Goal: Task Accomplishment & Management: Use online tool/utility

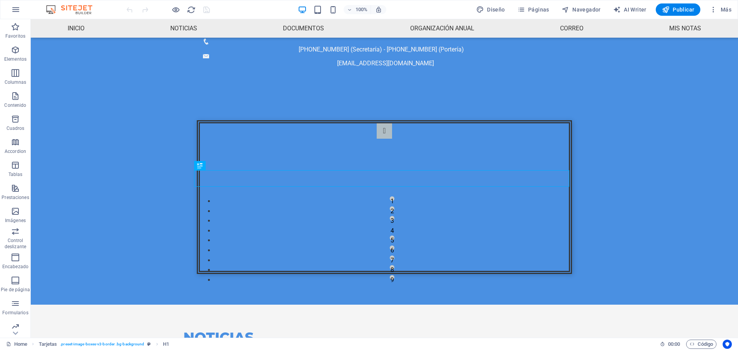
scroll to position [139, 0]
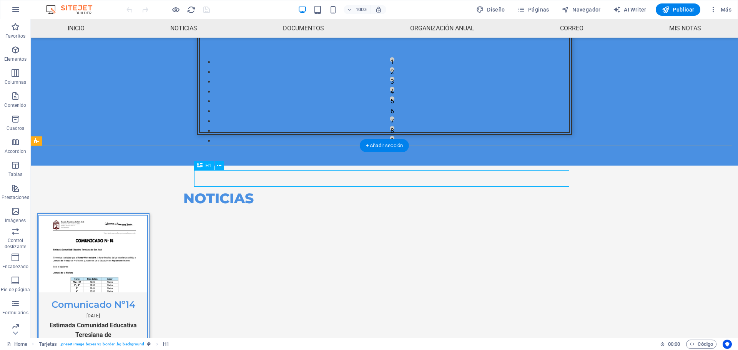
click at [360, 190] on div "NOTICIAS" at bounding box center [218, 198] width 375 height 17
click at [363, 190] on div "NOTICIAS" at bounding box center [218, 198] width 375 height 17
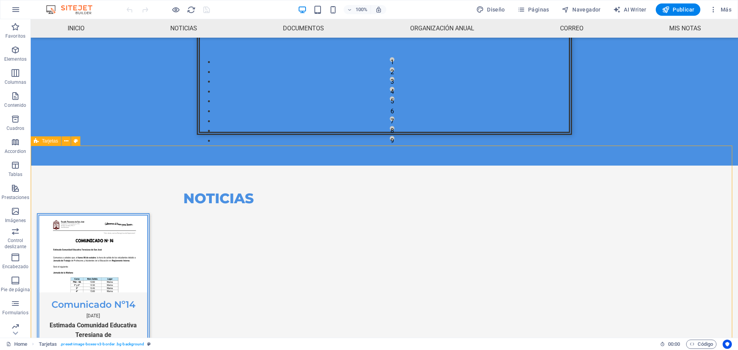
click at [67, 143] on icon at bounding box center [66, 141] width 4 height 8
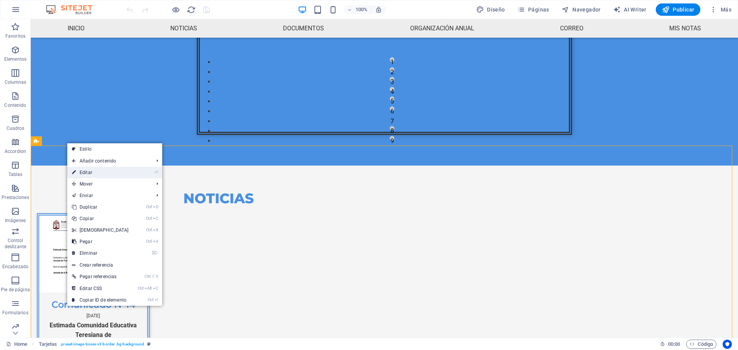
click at [97, 174] on link "⏎ Editar" at bounding box center [100, 173] width 66 height 12
select select "rem"
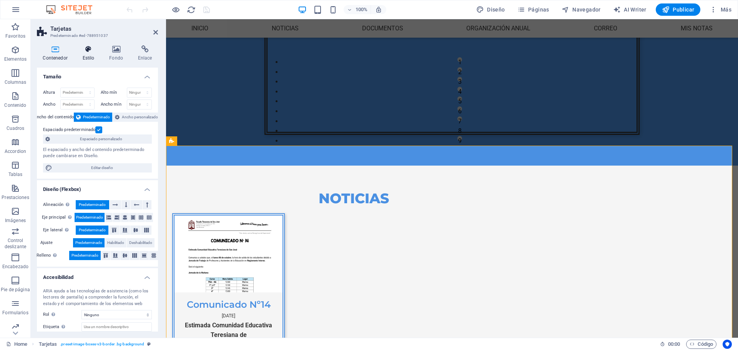
click at [91, 50] on icon at bounding box center [89, 49] width 24 height 8
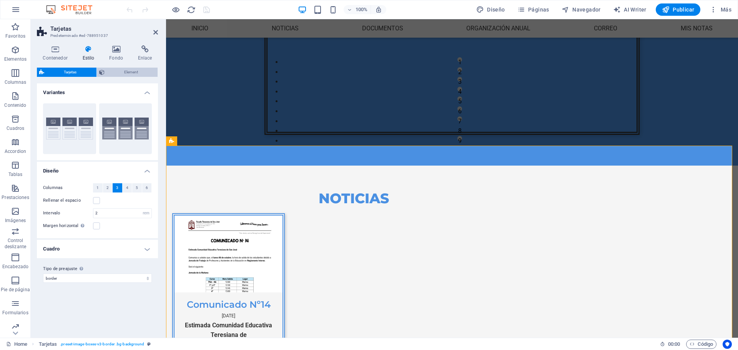
click at [117, 75] on span "Element" at bounding box center [131, 72] width 49 height 9
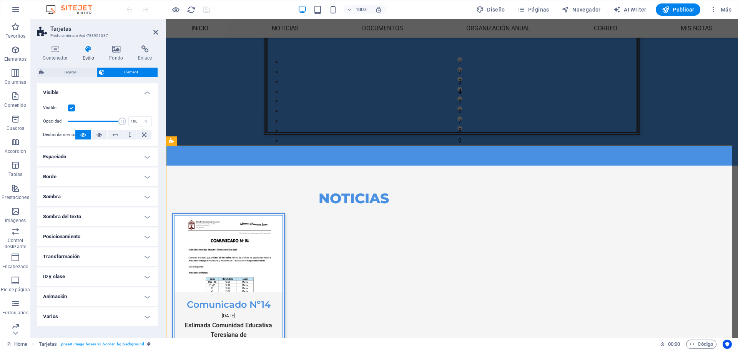
click at [71, 295] on h4 "Animación" at bounding box center [97, 297] width 121 height 18
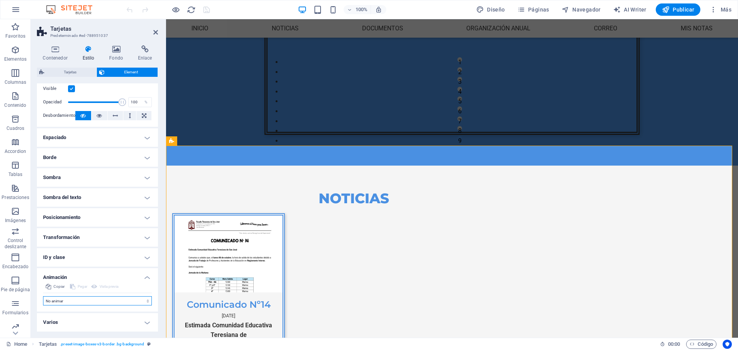
click at [73, 302] on select "No animar Mostrar / Ocultar Subir/bajar Acercar/alejar Deslizar de izquierda a …" at bounding box center [97, 301] width 109 height 9
select select "move-bottom-to-top"
click at [43, 297] on select "No animar Mostrar / Ocultar Subir/bajar Acercar/alejar Deslizar de izquierda a …" at bounding box center [97, 301] width 109 height 9
select select "scroll"
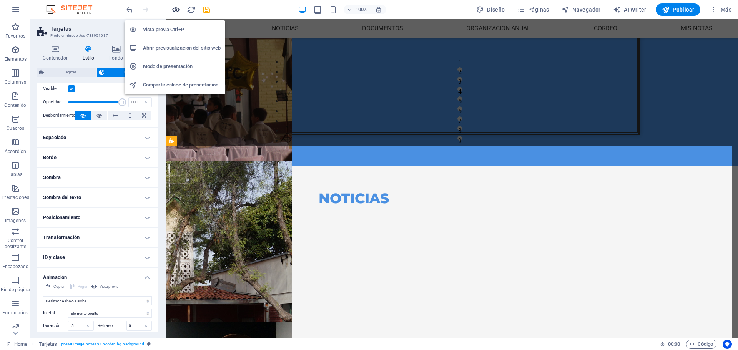
click at [176, 10] on icon "button" at bounding box center [176, 9] width 9 height 9
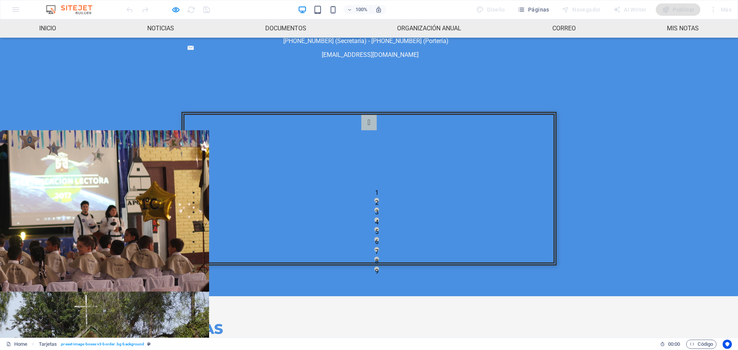
scroll to position [0, 0]
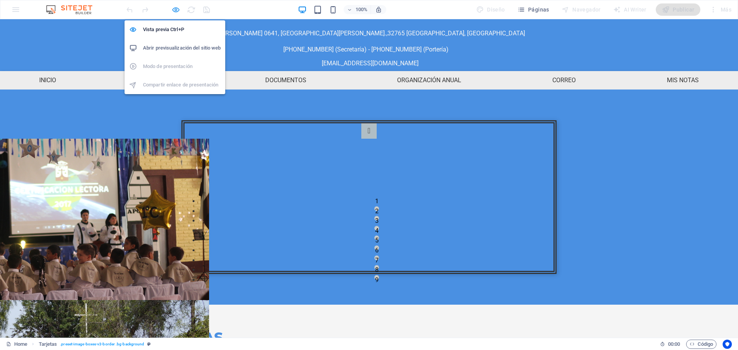
click at [173, 8] on icon "button" at bounding box center [176, 9] width 9 height 9
select select "move-bottom-to-top"
select select "s"
select select "scroll"
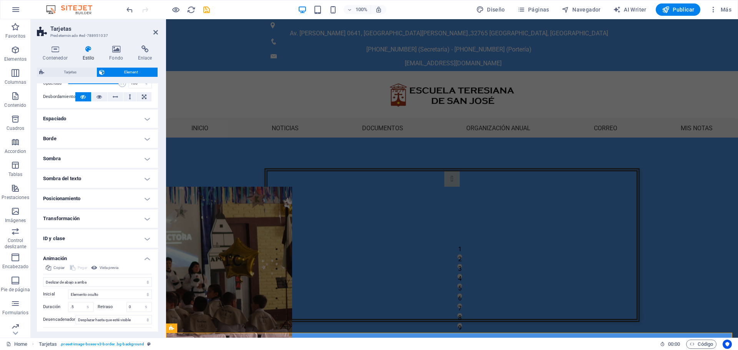
scroll to position [73, 0]
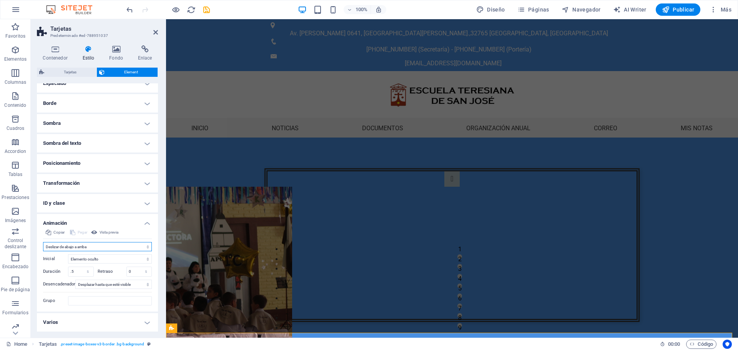
click at [77, 246] on select "No animar Mostrar / Ocultar Subir/bajar Acercar/alejar Deslizar de izquierda a …" at bounding box center [97, 246] width 109 height 9
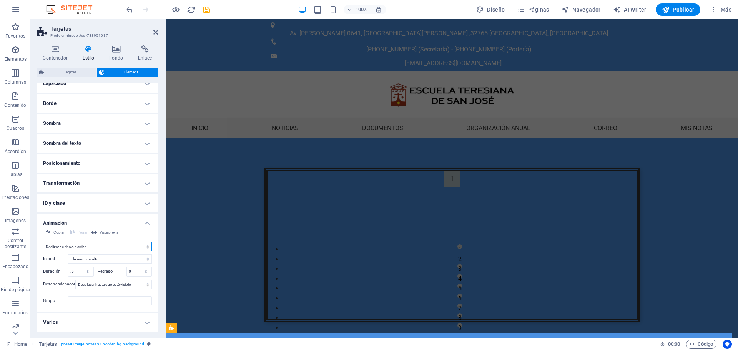
select select "move-top-to-bottom"
click at [43, 242] on select "No animar Mostrar / Ocultar Subir/bajar Acercar/alejar Deslizar de izquierda a …" at bounding box center [97, 246] width 109 height 9
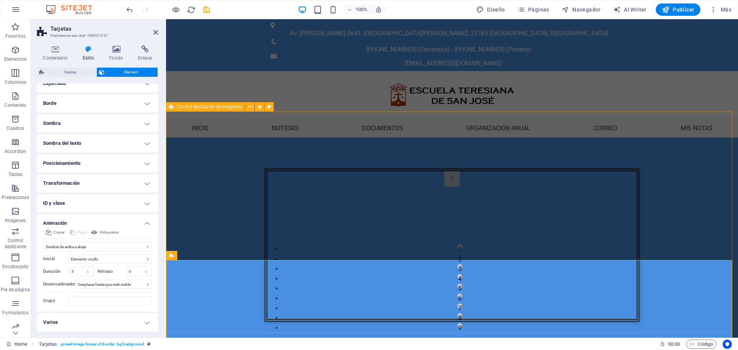
click at [195, 138] on div "1 2 3 4 5 6 7 8 9" at bounding box center [452, 245] width 572 height 215
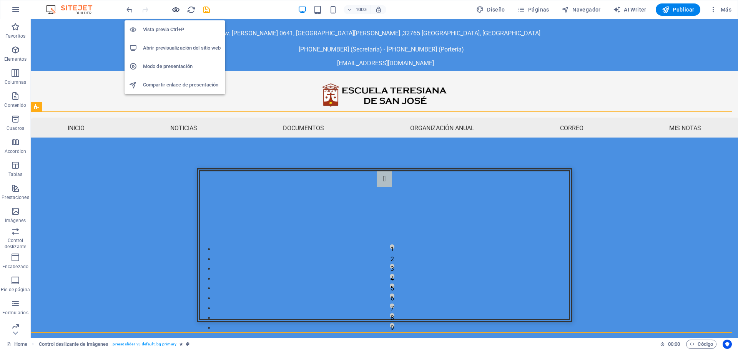
click at [176, 10] on icon "button" at bounding box center [176, 9] width 9 height 9
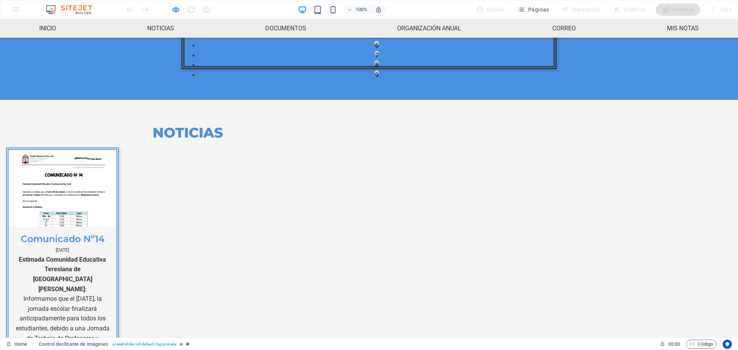
scroll to position [221, 0]
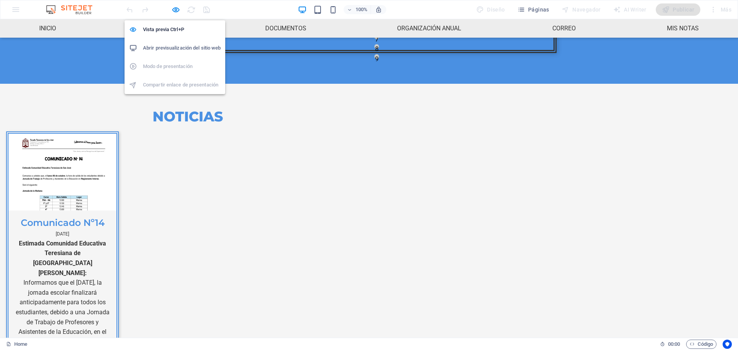
click at [169, 10] on div at bounding box center [168, 9] width 86 height 12
click at [177, 12] on icon "button" at bounding box center [176, 9] width 9 height 9
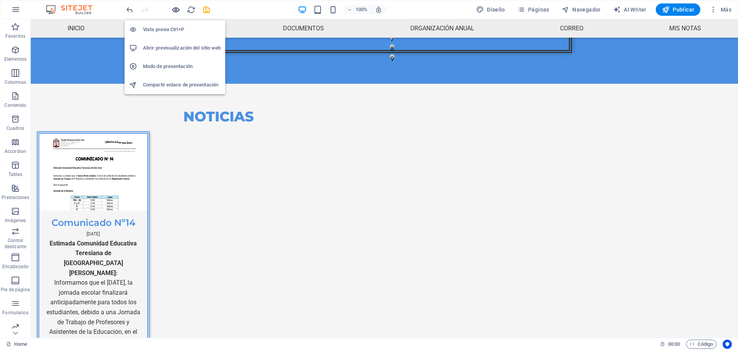
click at [177, 12] on icon "button" at bounding box center [176, 9] width 9 height 9
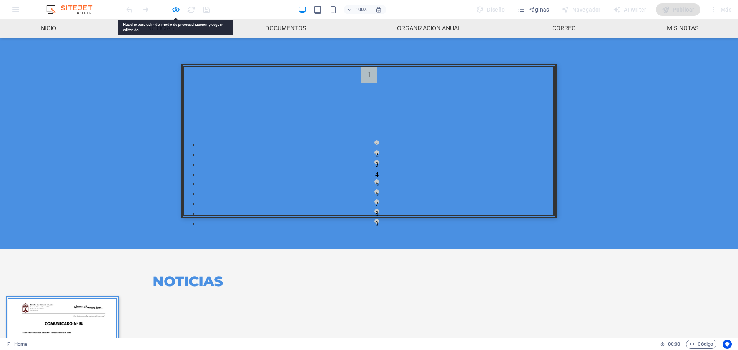
scroll to position [0, 0]
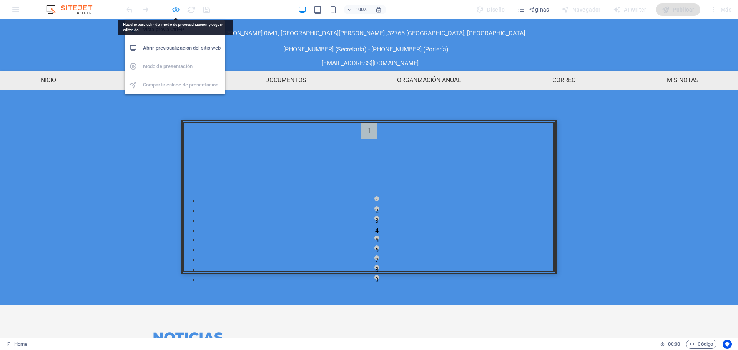
click at [173, 8] on icon "button" at bounding box center [176, 9] width 9 height 9
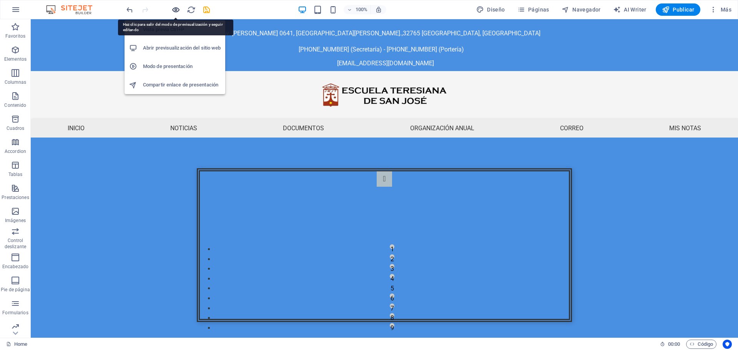
click at [177, 11] on icon "button" at bounding box center [176, 9] width 9 height 9
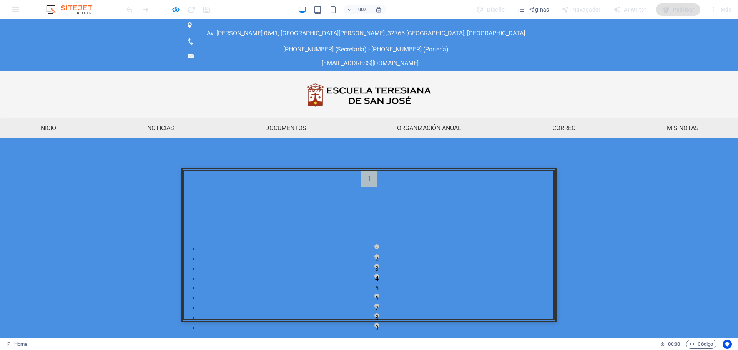
click at [346, 119] on ul "Inicio Noticias Documentos Organización anual Calendario de actividades HORARIO…" at bounding box center [369, 128] width 738 height 18
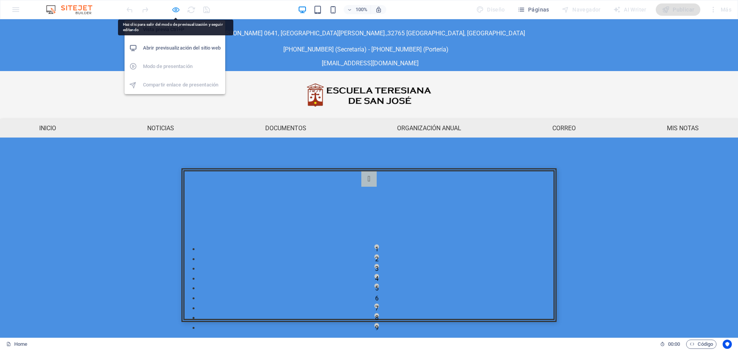
click at [173, 8] on icon "button" at bounding box center [176, 9] width 9 height 9
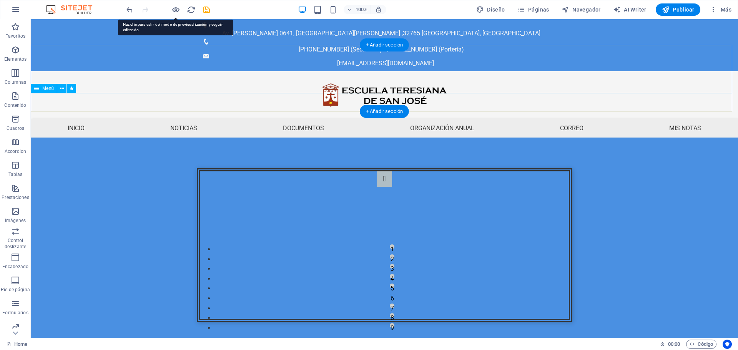
click at [260, 119] on nav "Inicio Noticias Documentos Organización anual Calendario de actividades HORARIO…" at bounding box center [385, 128] width 708 height 18
select select
select select "1"
select select
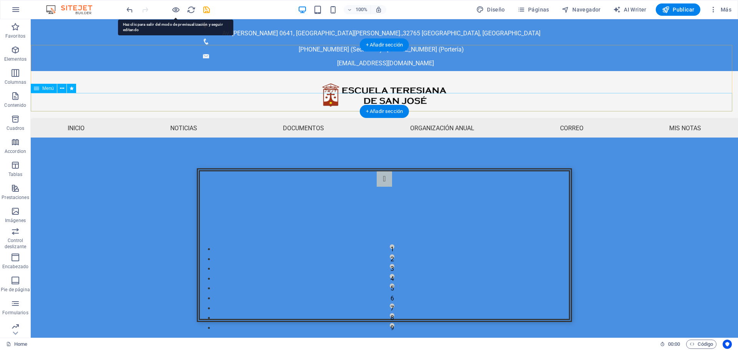
select select "2"
select select
select select "5"
select select
select select "6"
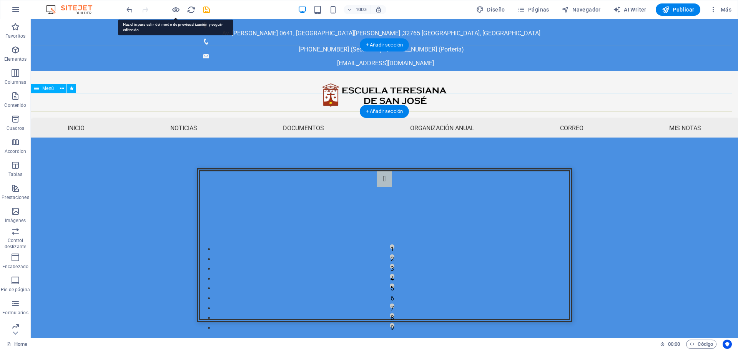
select select
select select "3"
select select
select select "7"
select select
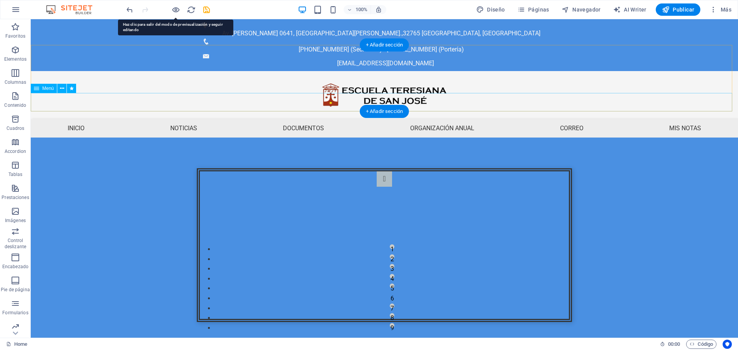
select select
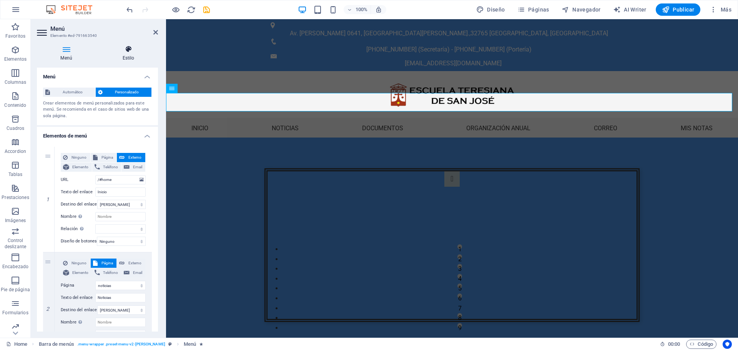
click at [135, 52] on icon at bounding box center [128, 49] width 59 height 8
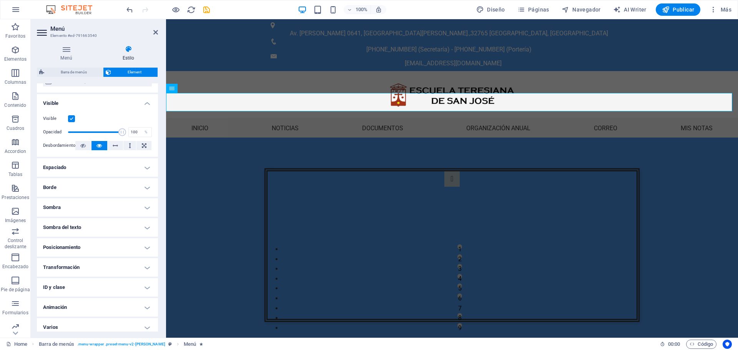
scroll to position [83, 0]
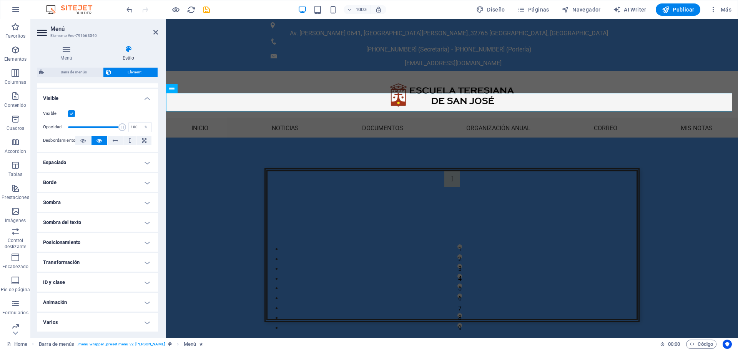
click at [134, 182] on h4 "Borde" at bounding box center [97, 182] width 121 height 18
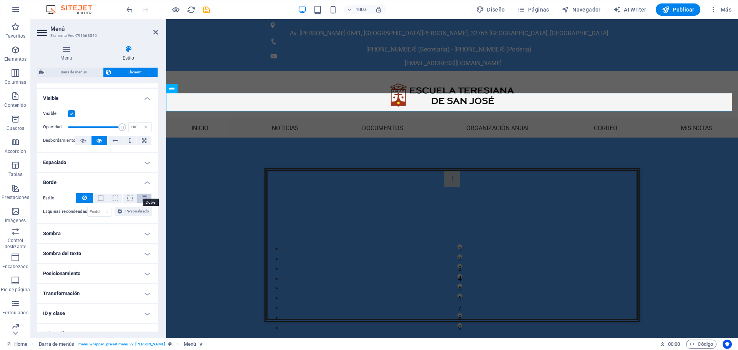
click at [142, 200] on span at bounding box center [144, 198] width 5 height 5
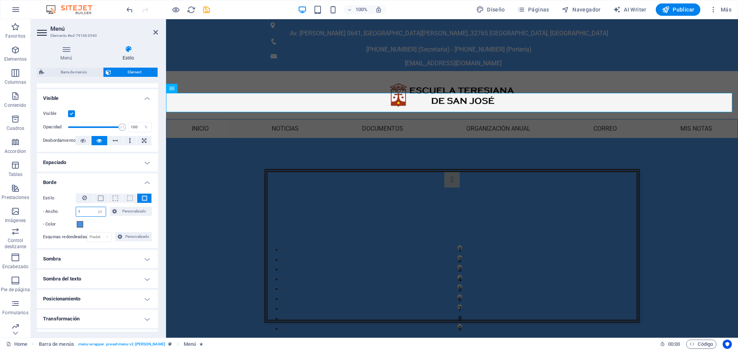
click at [88, 210] on input "1" at bounding box center [91, 211] width 30 height 9
drag, startPoint x: 88, startPoint y: 210, endPoint x: 62, endPoint y: 209, distance: 26.9
click at [60, 210] on div "- Ancho 1 automático px rem % vh vw Personalizado Personalizado" at bounding box center [97, 212] width 109 height 10
type input "7"
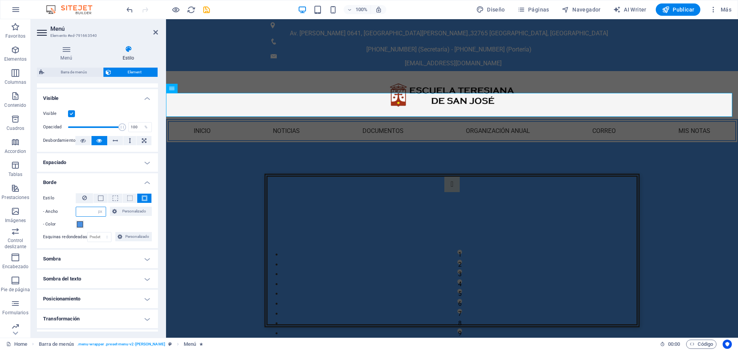
type input "3"
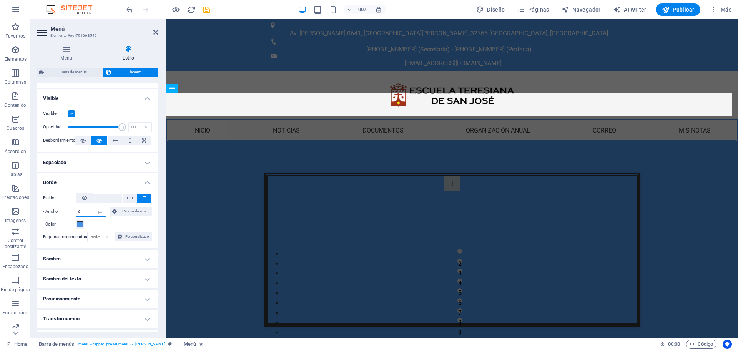
type input "6"
click at [104, 263] on h4 "Sombra" at bounding box center [97, 259] width 121 height 18
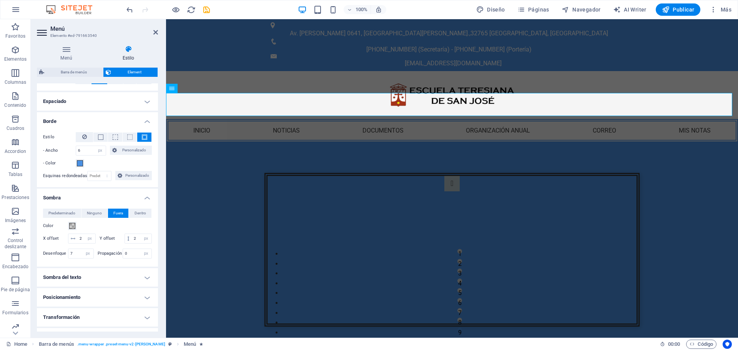
scroll to position [160, 0]
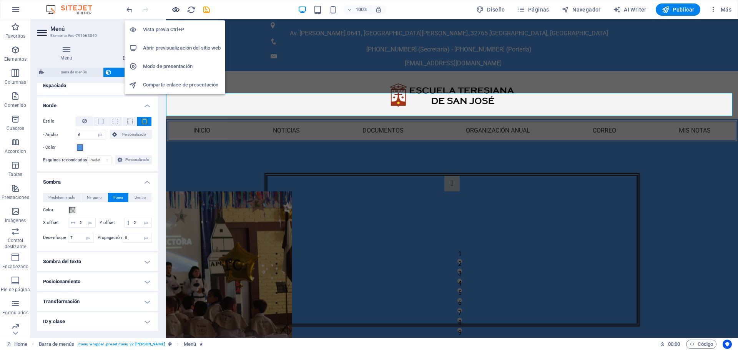
click at [179, 14] on icon "button" at bounding box center [176, 9] width 9 height 9
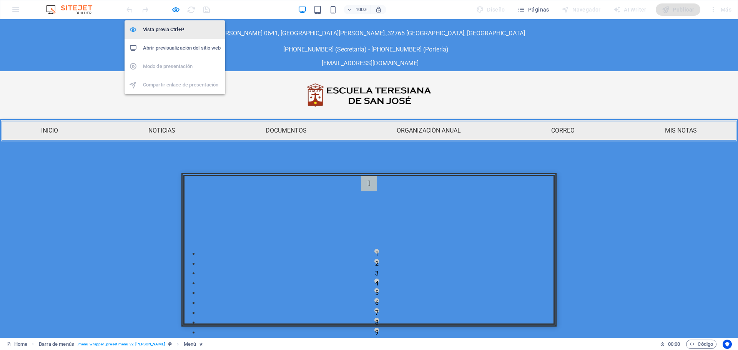
click at [173, 29] on h6 "Vista previa Ctrl+P" at bounding box center [182, 29] width 78 height 9
select select "px"
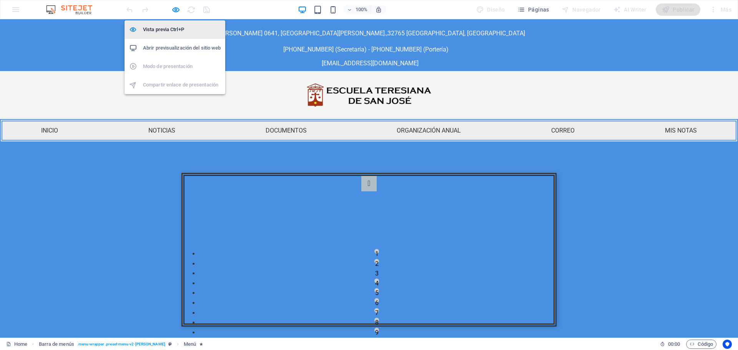
select select "px"
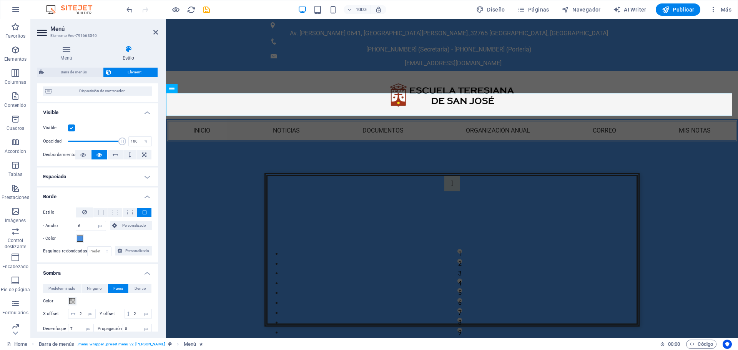
scroll to position [77, 0]
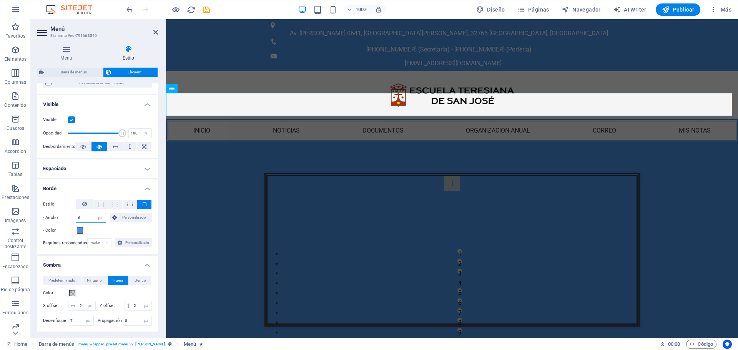
drag, startPoint x: 88, startPoint y: 219, endPoint x: 67, endPoint y: 219, distance: 21.5
click at [67, 219] on div "- Ancho 6 automático px rem % vh vw Personalizado Personalizado" at bounding box center [97, 218] width 109 height 10
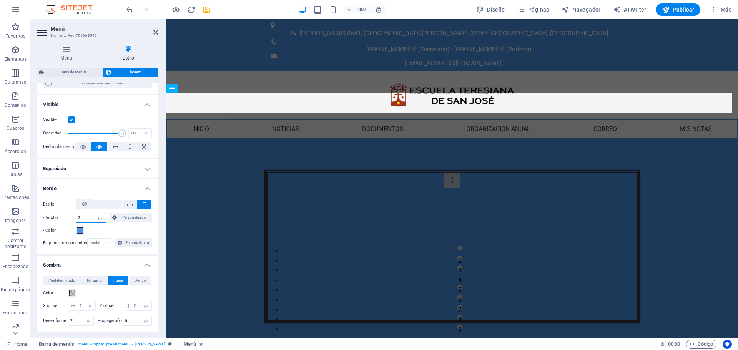
type input "2"
click at [96, 187] on h4 "Borde" at bounding box center [97, 187] width 121 height 14
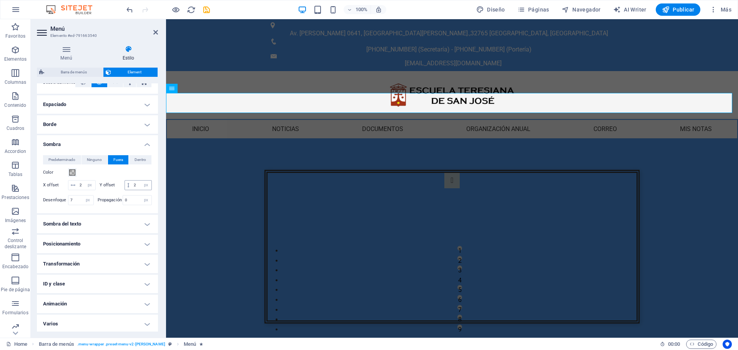
scroll to position [153, 0]
click at [111, 114] on h4 "Borde" at bounding box center [97, 123] width 121 height 18
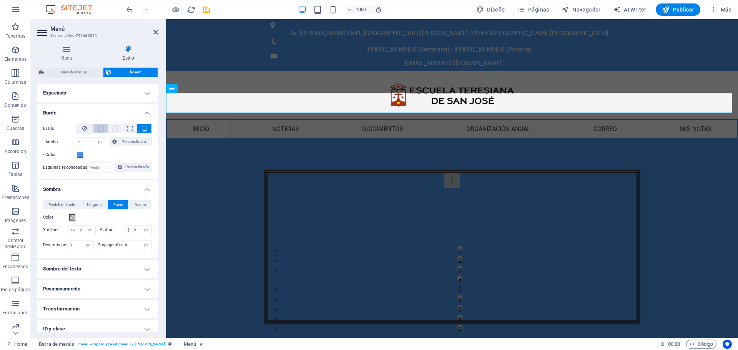
click at [98, 129] on span at bounding box center [100, 128] width 5 height 5
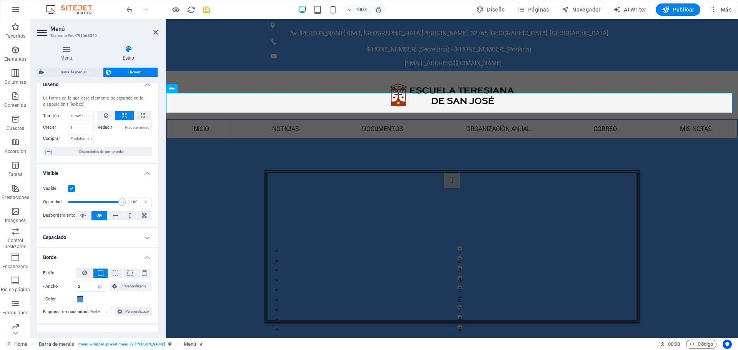
scroll to position [0, 0]
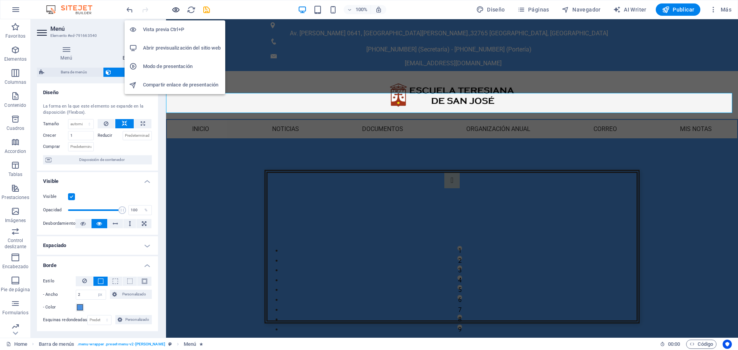
click at [177, 10] on icon "button" at bounding box center [176, 9] width 9 height 9
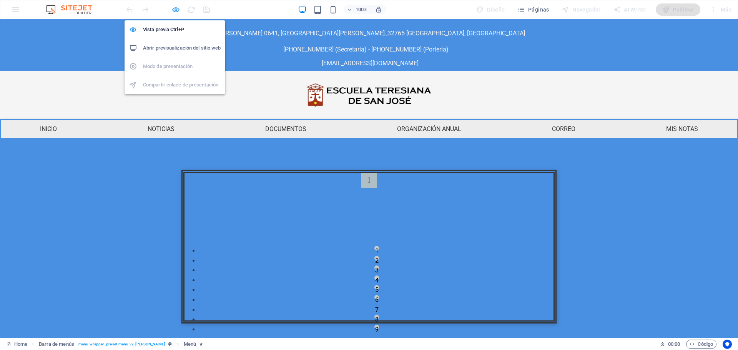
click at [178, 13] on icon "button" at bounding box center [176, 9] width 9 height 9
select select "px"
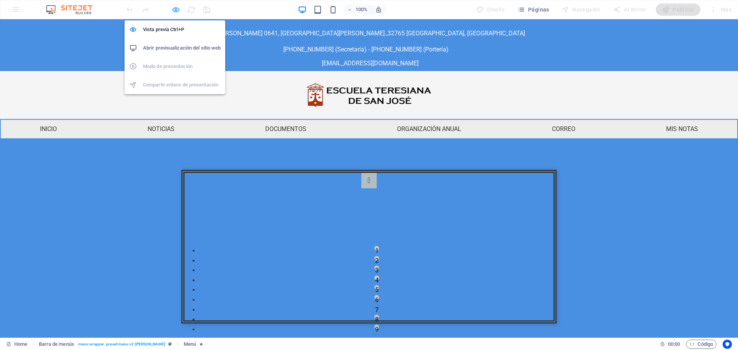
select select "px"
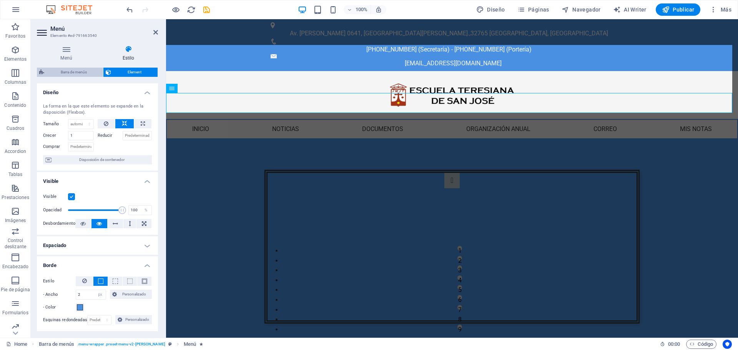
click at [86, 71] on span "Barra de menús" at bounding box center [74, 72] width 54 height 9
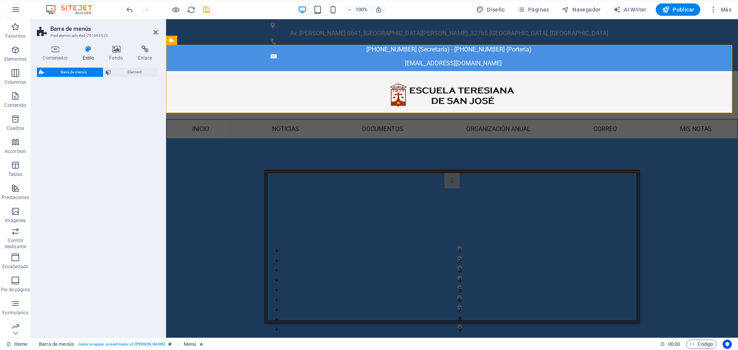
select select "rem"
select select "preset-menu-v2-loki"
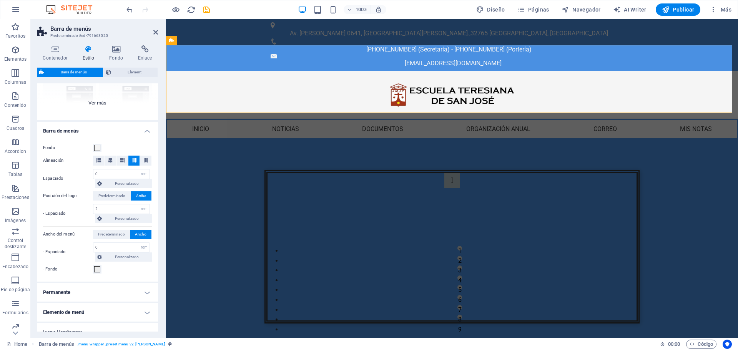
scroll to position [115, 0]
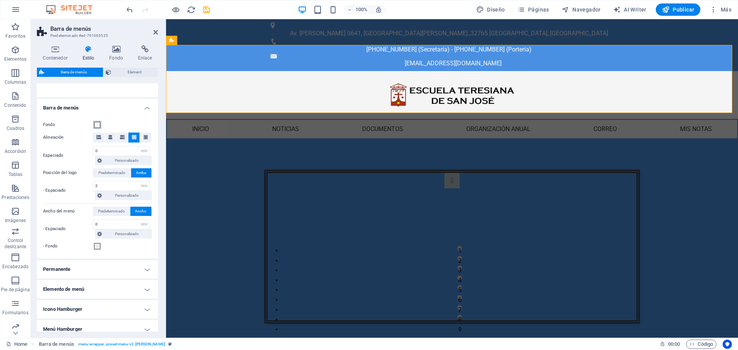
click at [97, 124] on span at bounding box center [97, 125] width 6 height 6
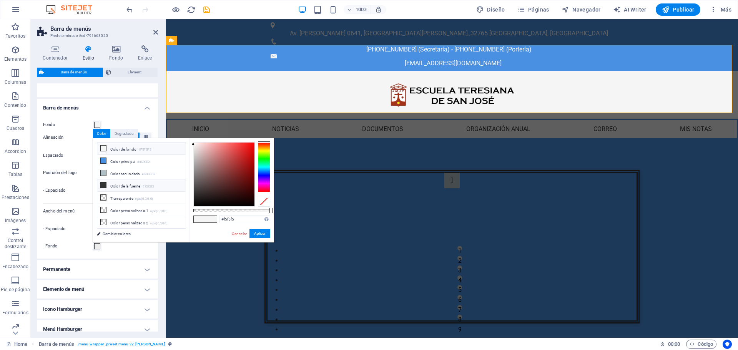
click at [103, 186] on icon at bounding box center [103, 185] width 5 height 5
type input "#333333"
click at [258, 236] on button "Aplicar" at bounding box center [260, 233] width 21 height 9
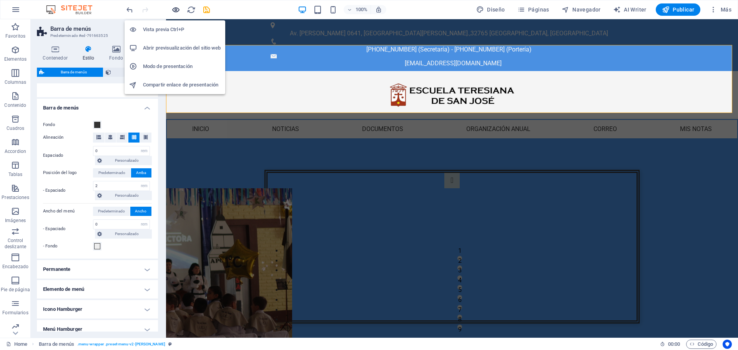
click at [178, 8] on icon "button" at bounding box center [176, 9] width 9 height 9
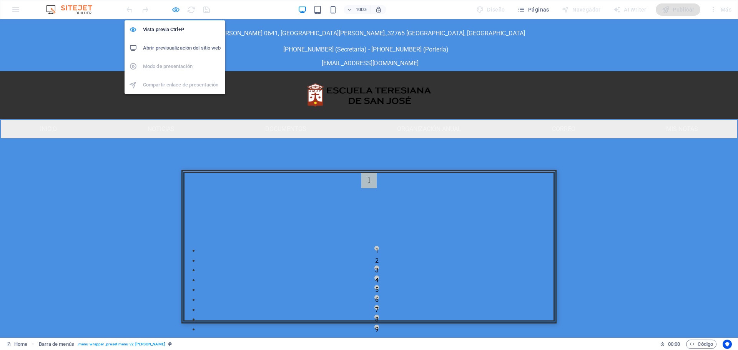
click at [176, 7] on icon "button" at bounding box center [176, 9] width 9 height 9
select select "rem"
select select "preset-menu-v2-loki"
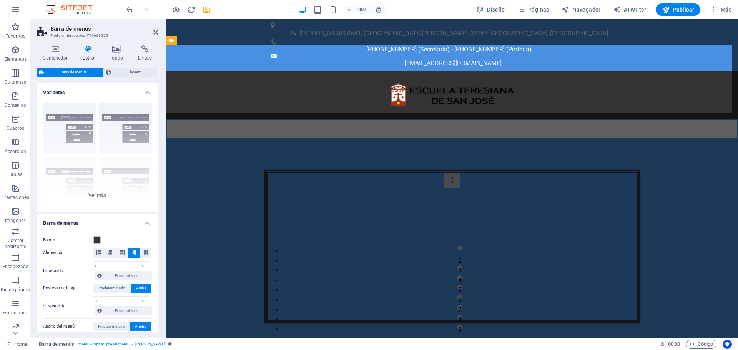
click at [97, 243] on button "Fondo" at bounding box center [97, 240] width 8 height 8
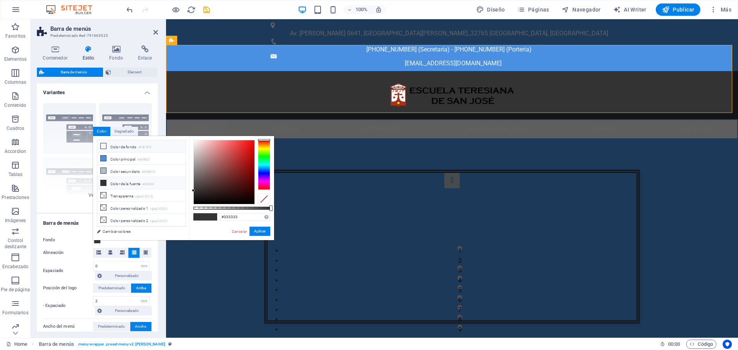
click at [108, 147] on li "Color de fondo #F5F5F5" at bounding box center [141, 146] width 88 height 12
type input "#f5f5f5"
click at [266, 227] on button "Aplicar" at bounding box center [260, 231] width 21 height 9
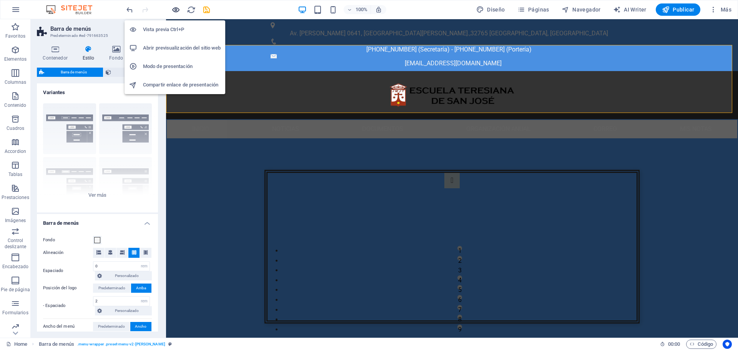
click at [175, 7] on icon "button" at bounding box center [176, 9] width 9 height 9
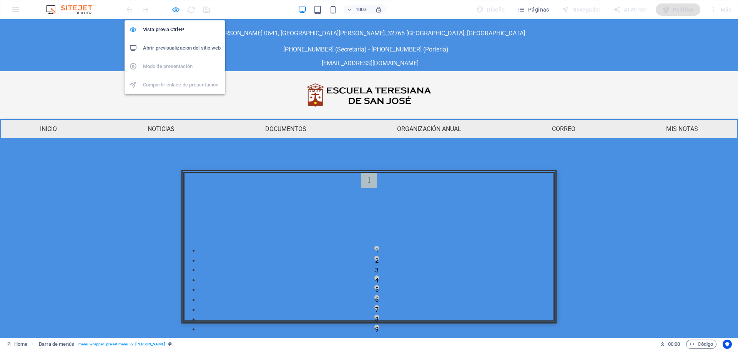
click at [175, 8] on icon "button" at bounding box center [176, 9] width 9 height 9
select select "rem"
select select "preset-menu-v2-loki"
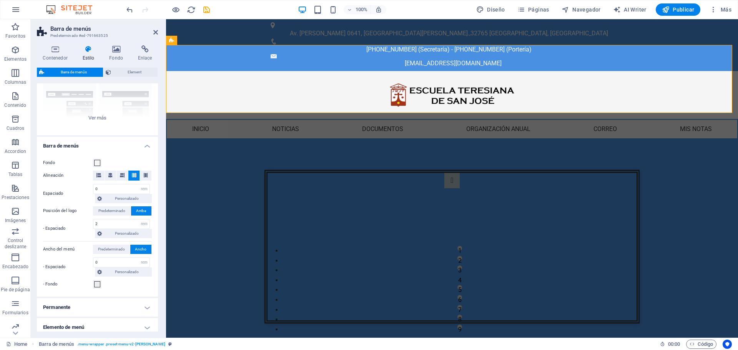
scroll to position [77, 0]
click at [100, 286] on span at bounding box center [97, 285] width 6 height 6
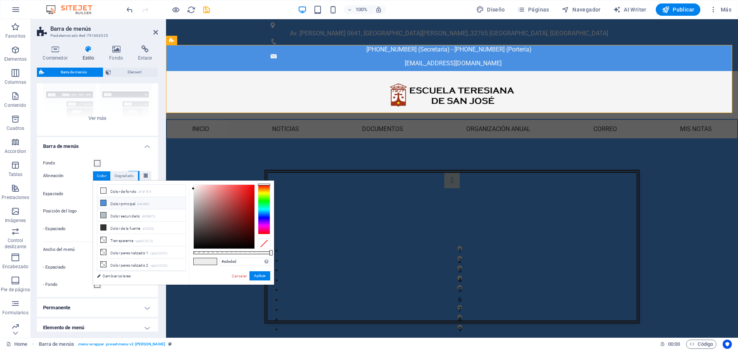
click at [104, 204] on icon at bounding box center [103, 202] width 5 height 5
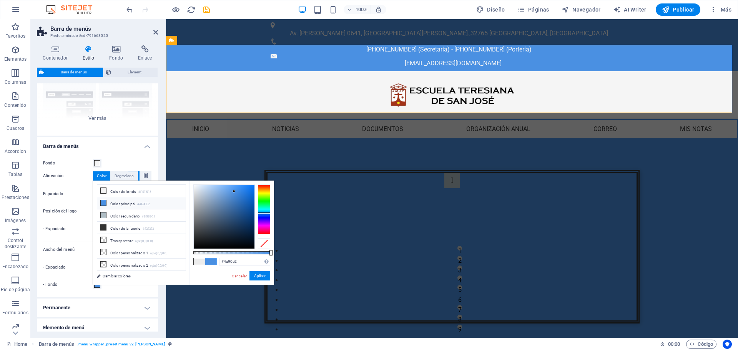
click at [241, 275] on link "Cancelar" at bounding box center [239, 276] width 17 height 6
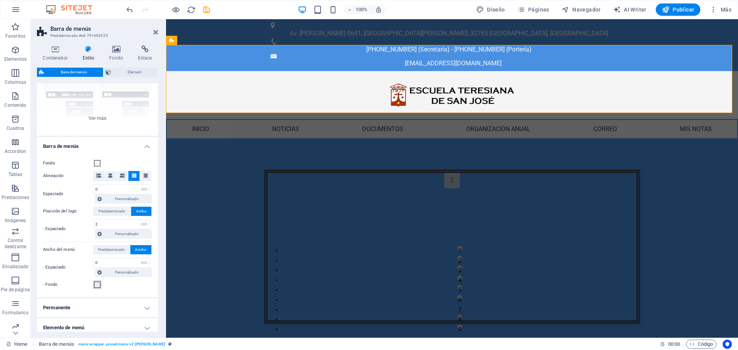
click at [100, 286] on span at bounding box center [97, 285] width 6 height 6
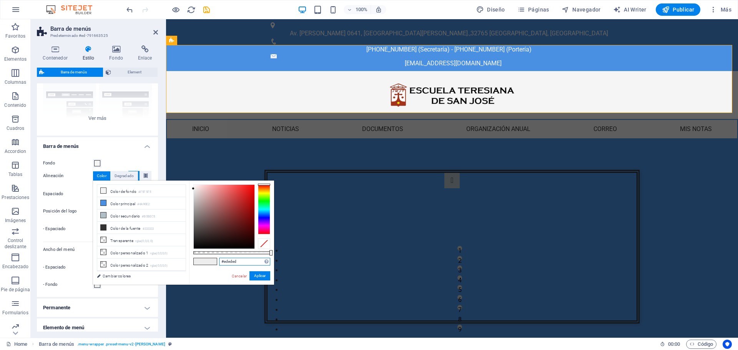
click at [241, 264] on input "#ededed" at bounding box center [244, 262] width 51 height 8
drag, startPoint x: 241, startPoint y: 264, endPoint x: 198, endPoint y: 262, distance: 43.5
click at [198, 262] on div "#ededed Formatos soportados #0852ed rgb(8, 82, 237) rgba(8, 82, 237, 90%) hsv(2…" at bounding box center [231, 289] width 85 height 216
click at [102, 203] on icon at bounding box center [103, 202] width 5 height 5
type input "#4a90e2"
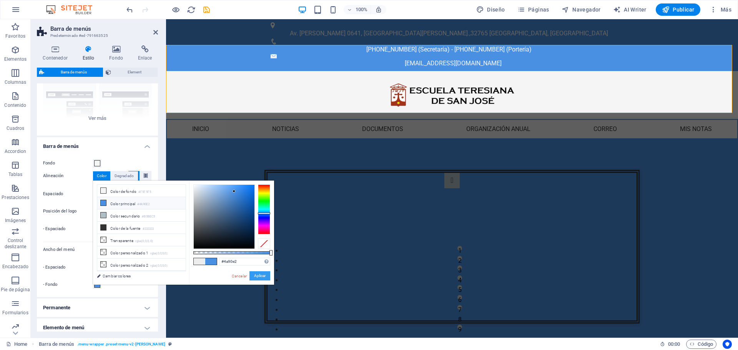
click at [262, 277] on button "Aplicar" at bounding box center [260, 276] width 21 height 9
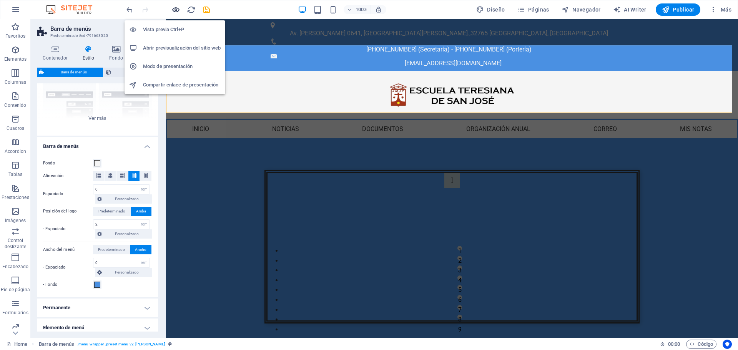
click at [178, 7] on icon "button" at bounding box center [176, 9] width 9 height 9
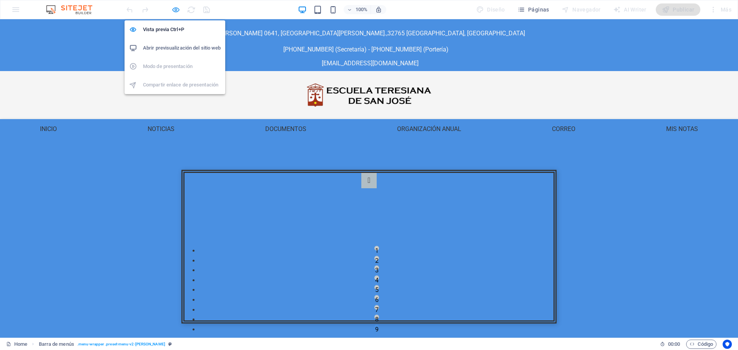
click at [177, 8] on icon "button" at bounding box center [176, 9] width 9 height 9
select select "rem"
select select "preset-menu-v2-loki"
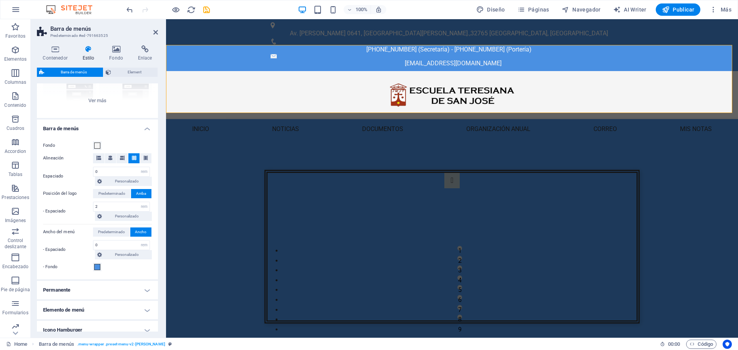
scroll to position [115, 0]
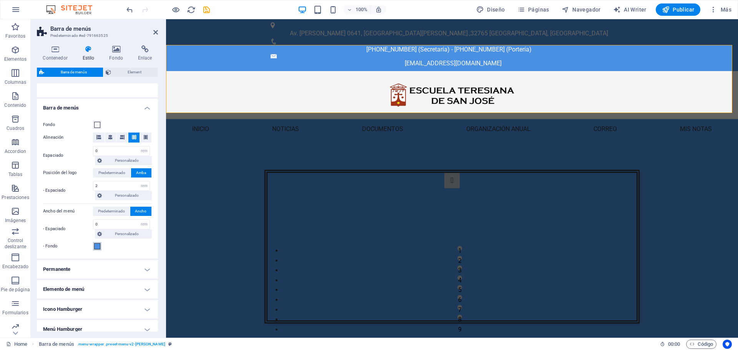
click at [97, 247] on span at bounding box center [97, 246] width 6 height 6
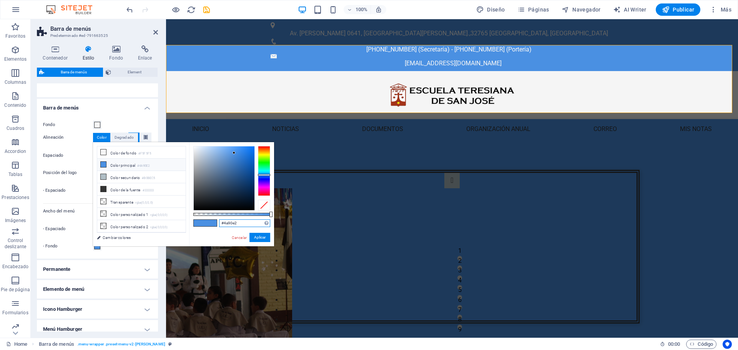
click at [233, 222] on input "#4a90e2" at bounding box center [244, 224] width 51 height 8
drag, startPoint x: 239, startPoint y: 222, endPoint x: 197, endPoint y: 222, distance: 42.7
click at [197, 222] on div "#4a90e2 Formatos soportados #0852ed rgb(8, 82, 237) rgba(8, 82, 237, 90%) hsv(2…" at bounding box center [231, 250] width 85 height 216
paste input "ededed"
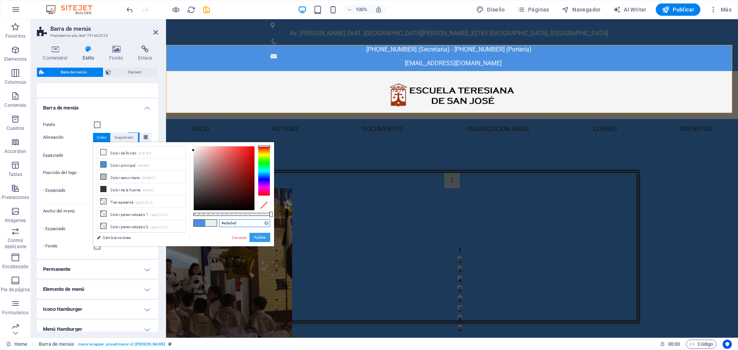
type input "#ededed"
click at [260, 240] on button "Aplicar" at bounding box center [260, 237] width 21 height 9
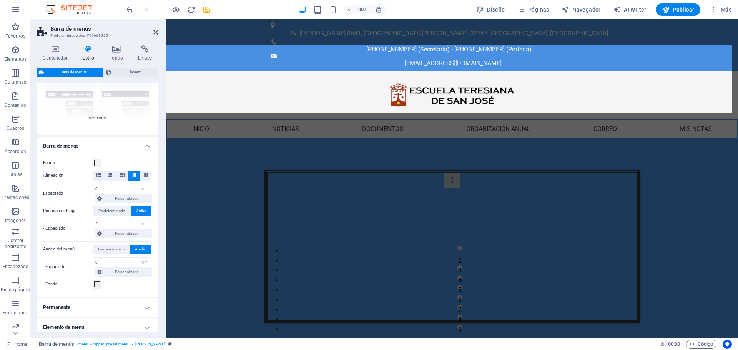
scroll to position [77, 0]
click at [207, 12] on icon "save" at bounding box center [206, 9] width 9 height 9
select select "rem"
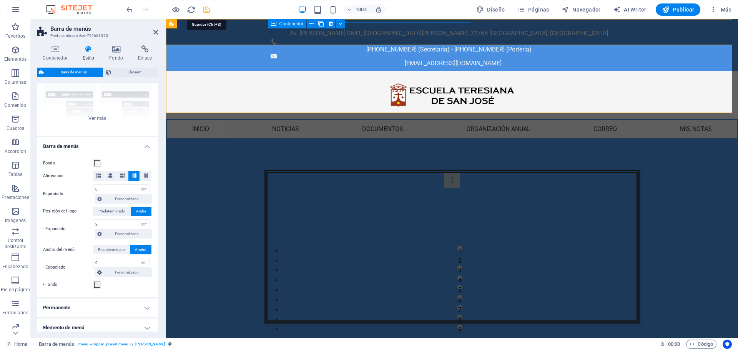
select select "preset-menu-v2-loki"
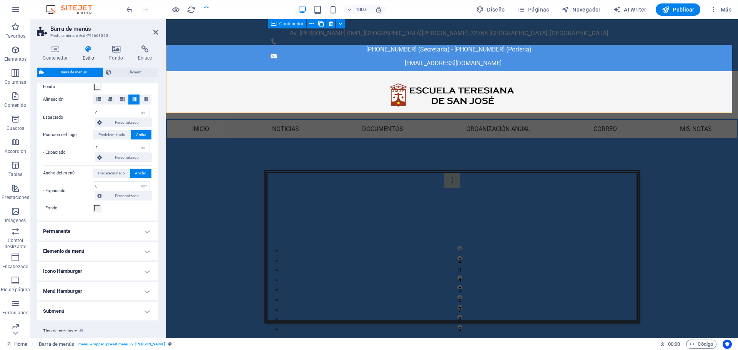
scroll to position [154, 0]
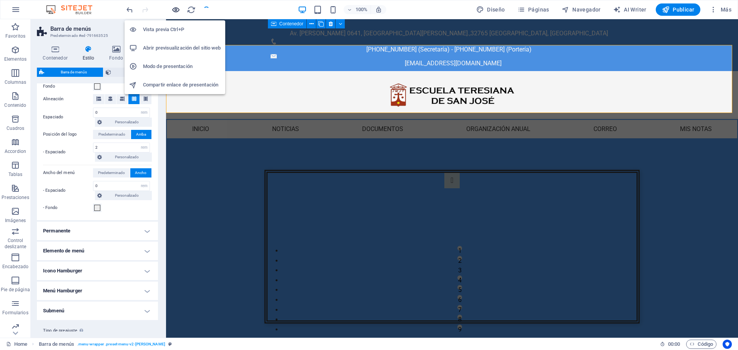
click at [172, 9] on icon "button" at bounding box center [176, 9] width 9 height 9
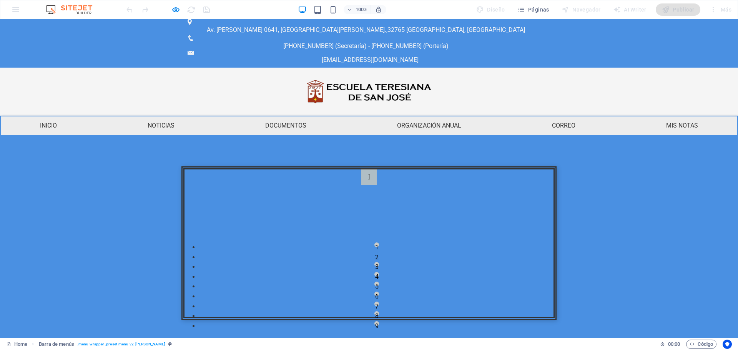
scroll to position [0, 0]
